Goal: Information Seeking & Learning: Compare options

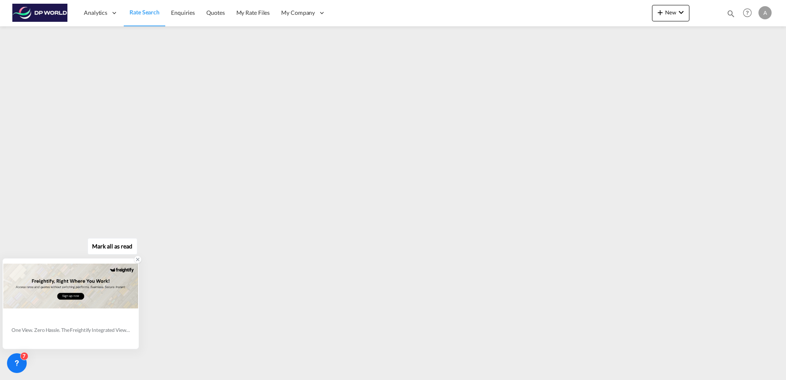
click at [137, 257] on icon at bounding box center [138, 260] width 6 height 6
